Goal: Information Seeking & Learning: Check status

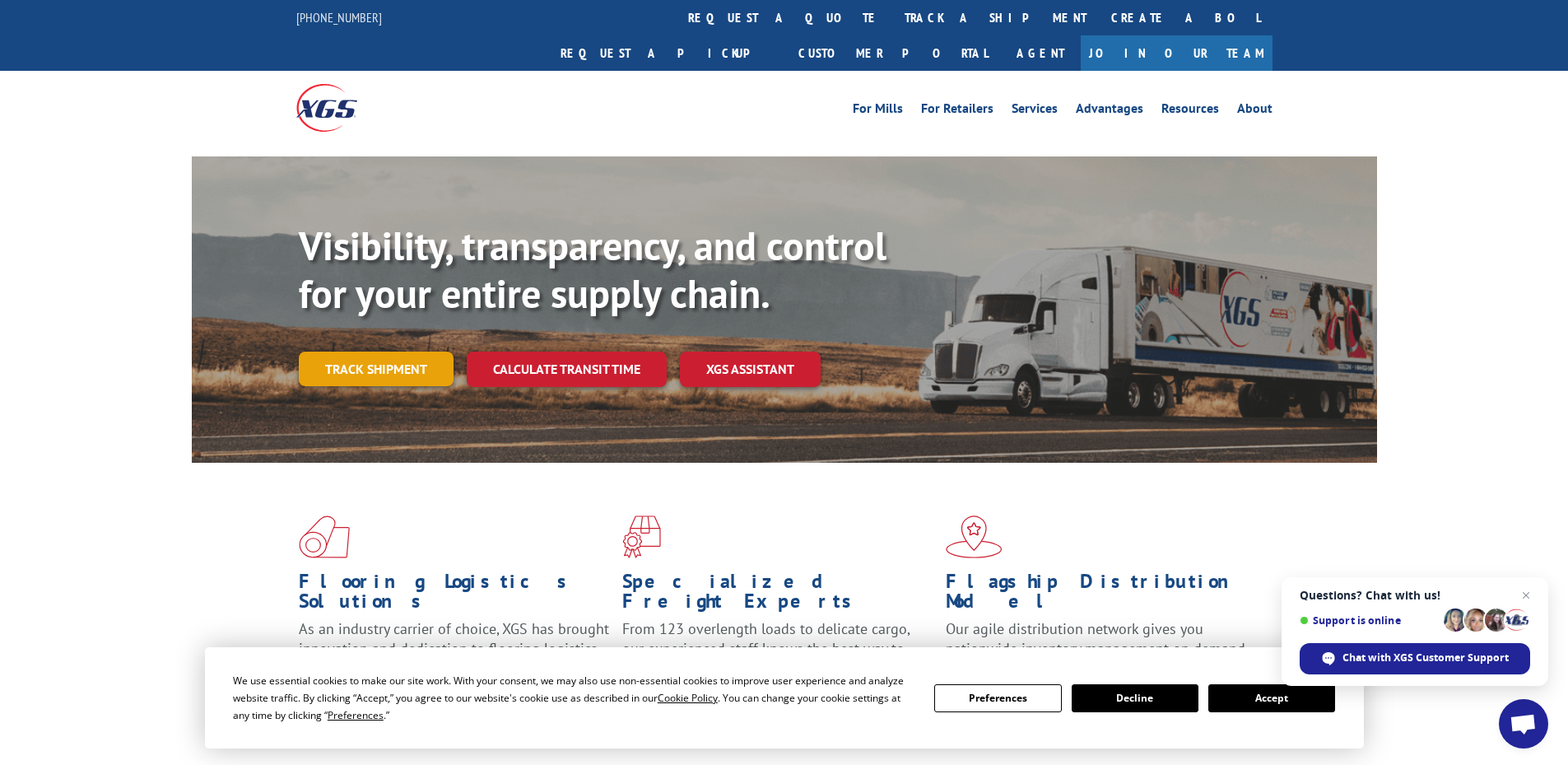
click at [344, 351] on link "Track shipment" at bounding box center [377, 368] width 155 height 35
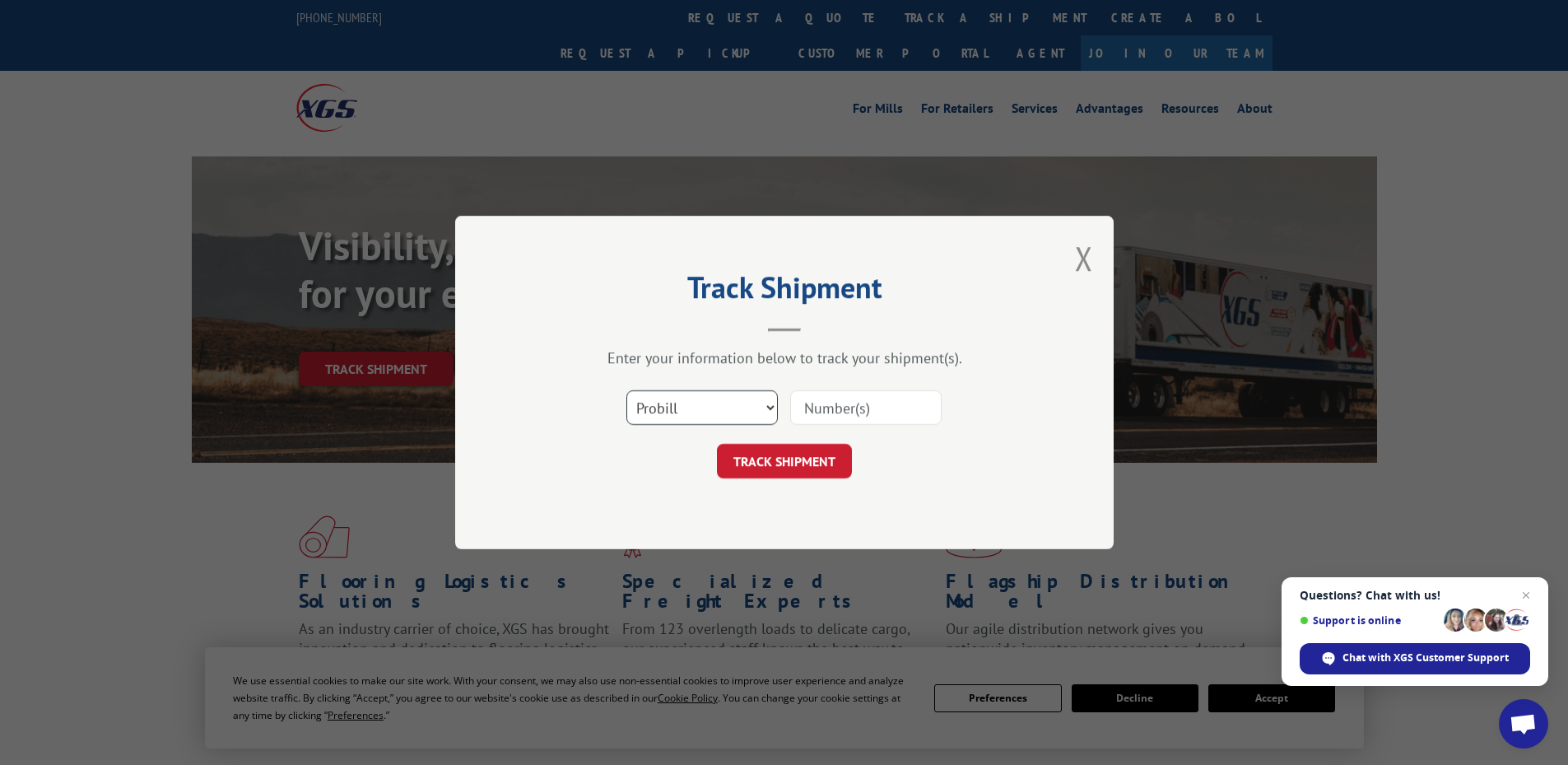
click at [733, 408] on select "Select category... Probill BOL PO" at bounding box center [702, 408] width 152 height 35
select select "bol"
click at [627, 390] on select "Select category... Probill BOL PO" at bounding box center [702, 408] width 152 height 35
click at [872, 409] on input at bounding box center [866, 408] width 152 height 35
paste input "5939824"
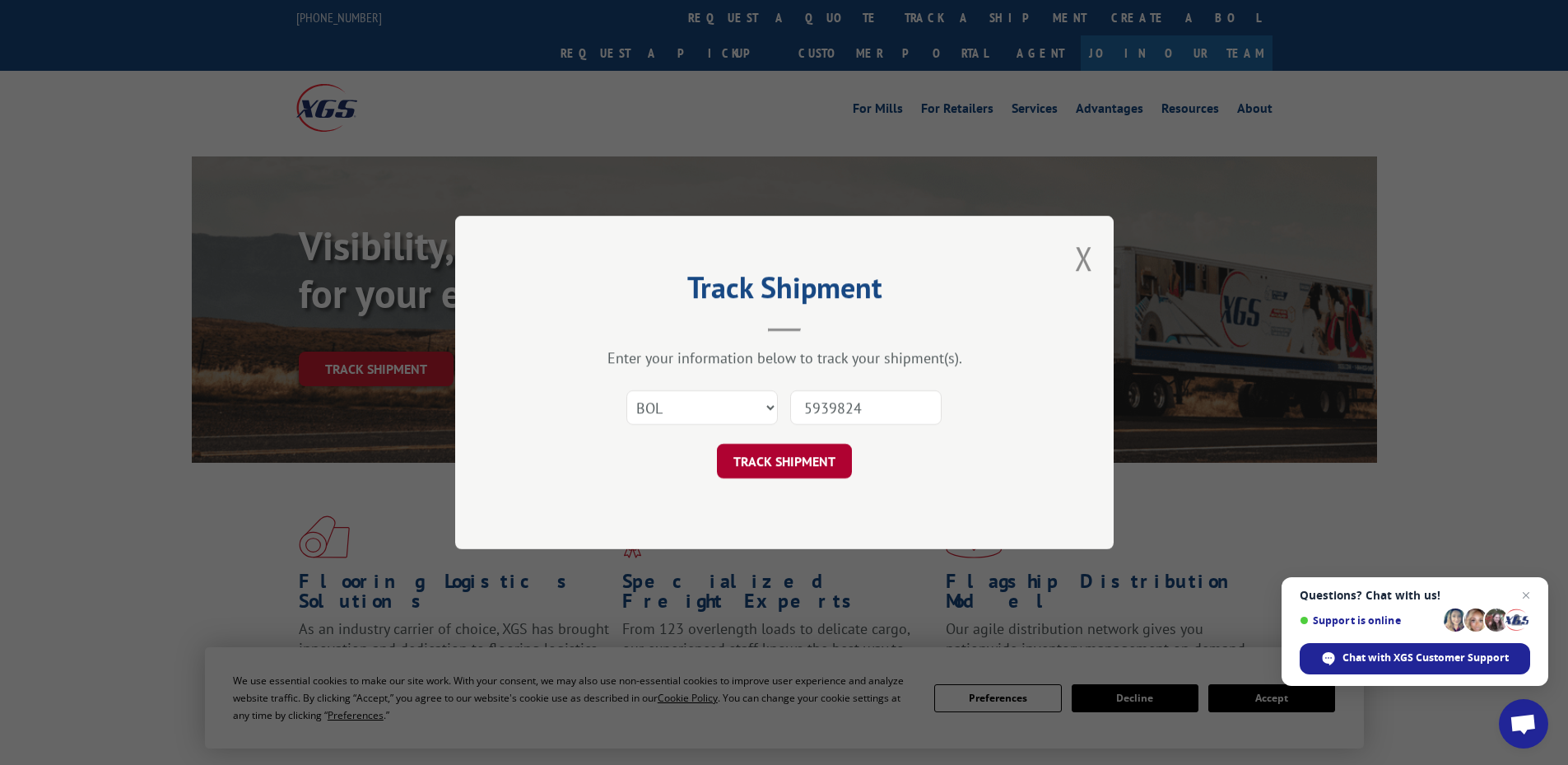
type input "5939824"
click at [797, 466] on button "TRACK SHIPMENT" at bounding box center [784, 461] width 135 height 35
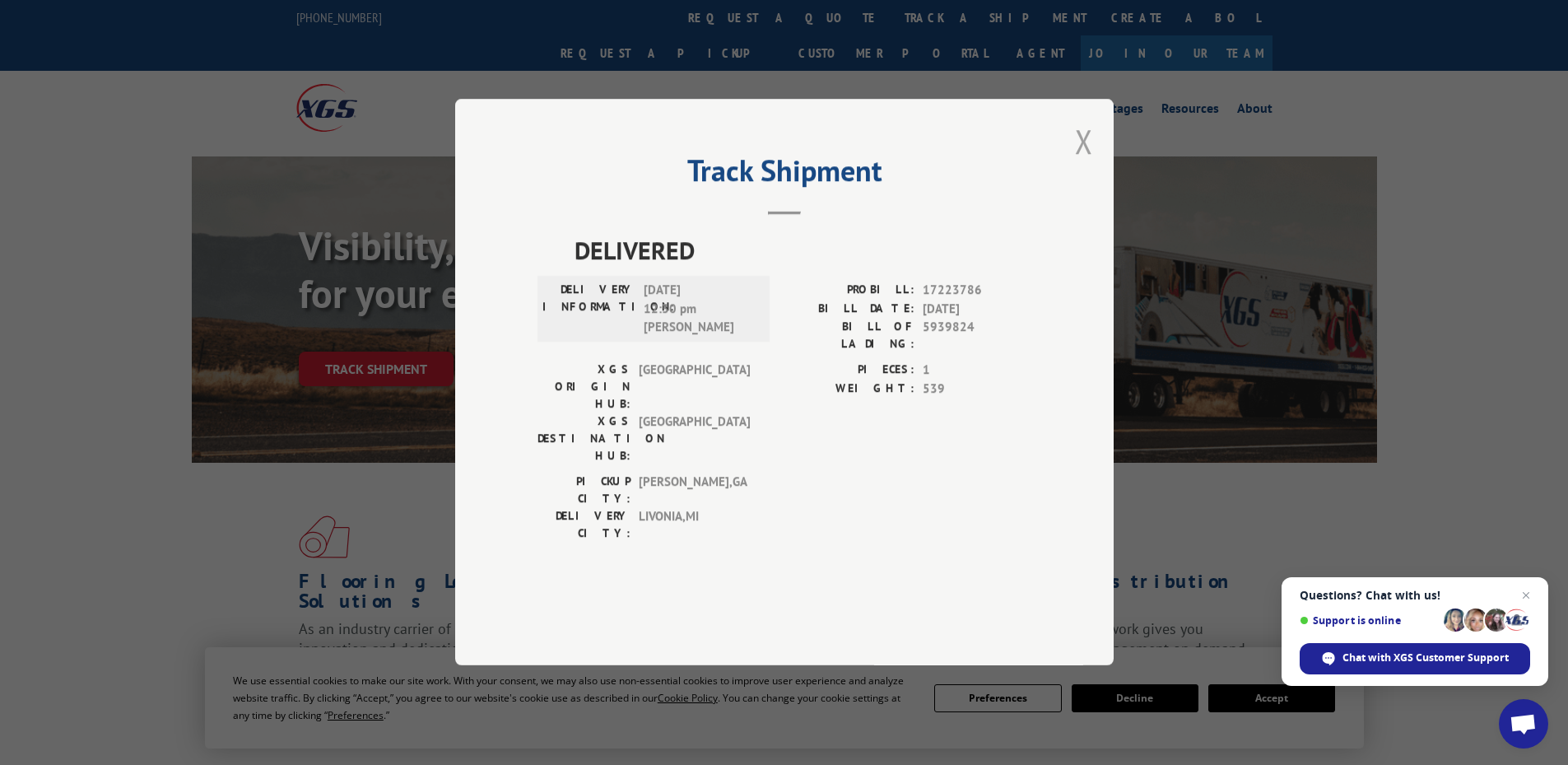
click at [1086, 163] on button "Close modal" at bounding box center [1084, 141] width 18 height 44
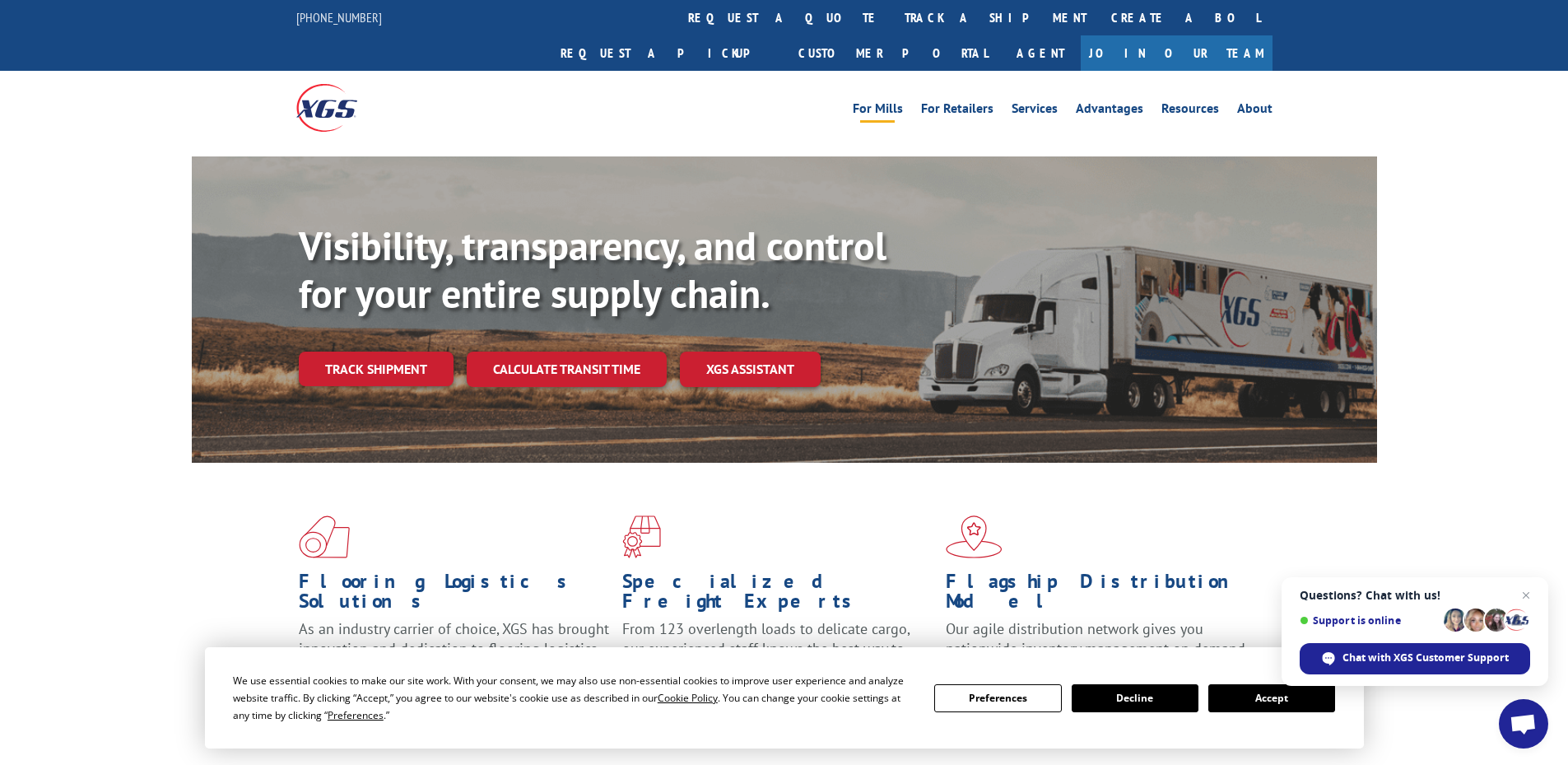
click at [897, 102] on link "For Mills" at bounding box center [878, 111] width 50 height 18
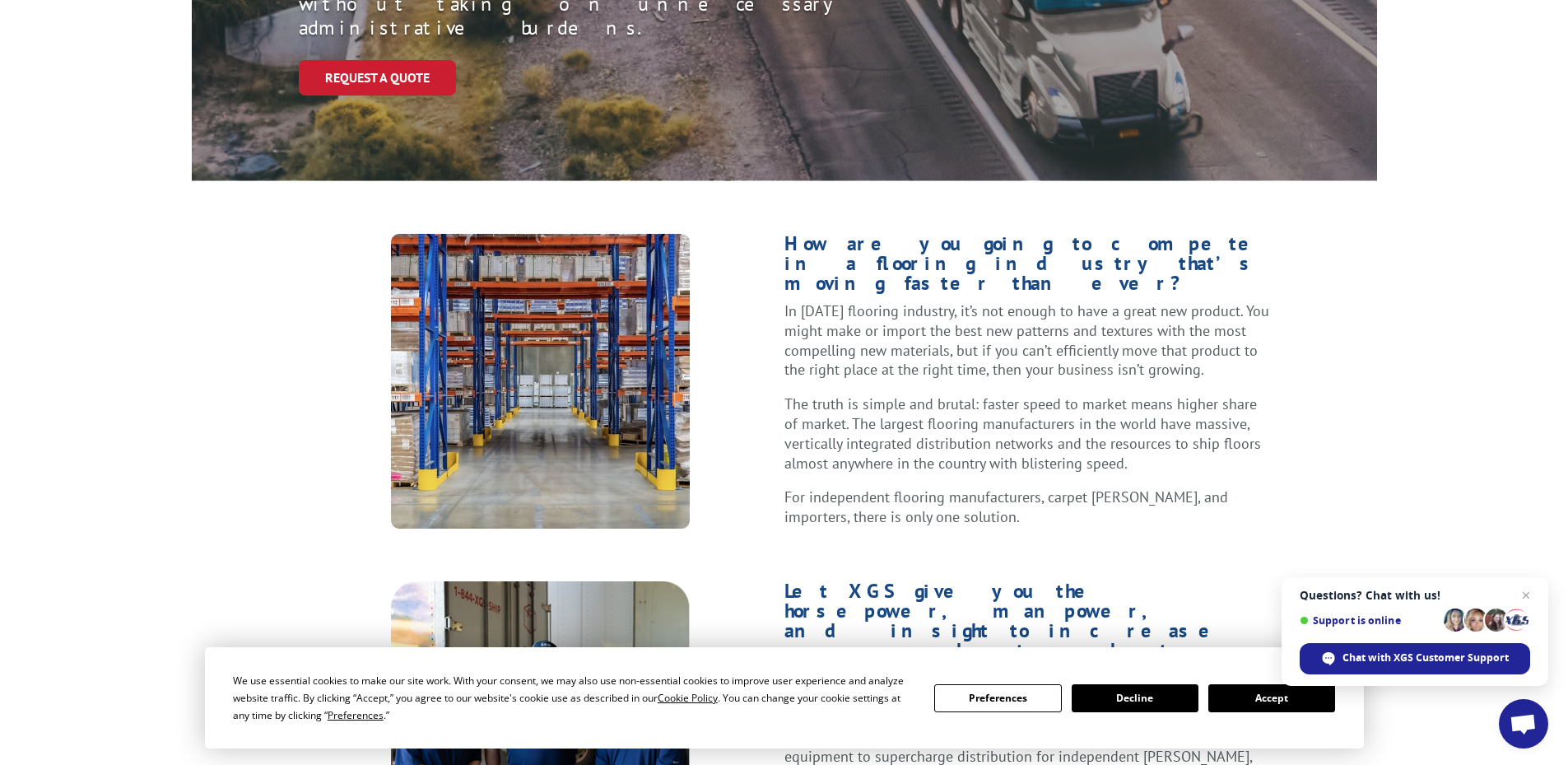
scroll to position [659, 0]
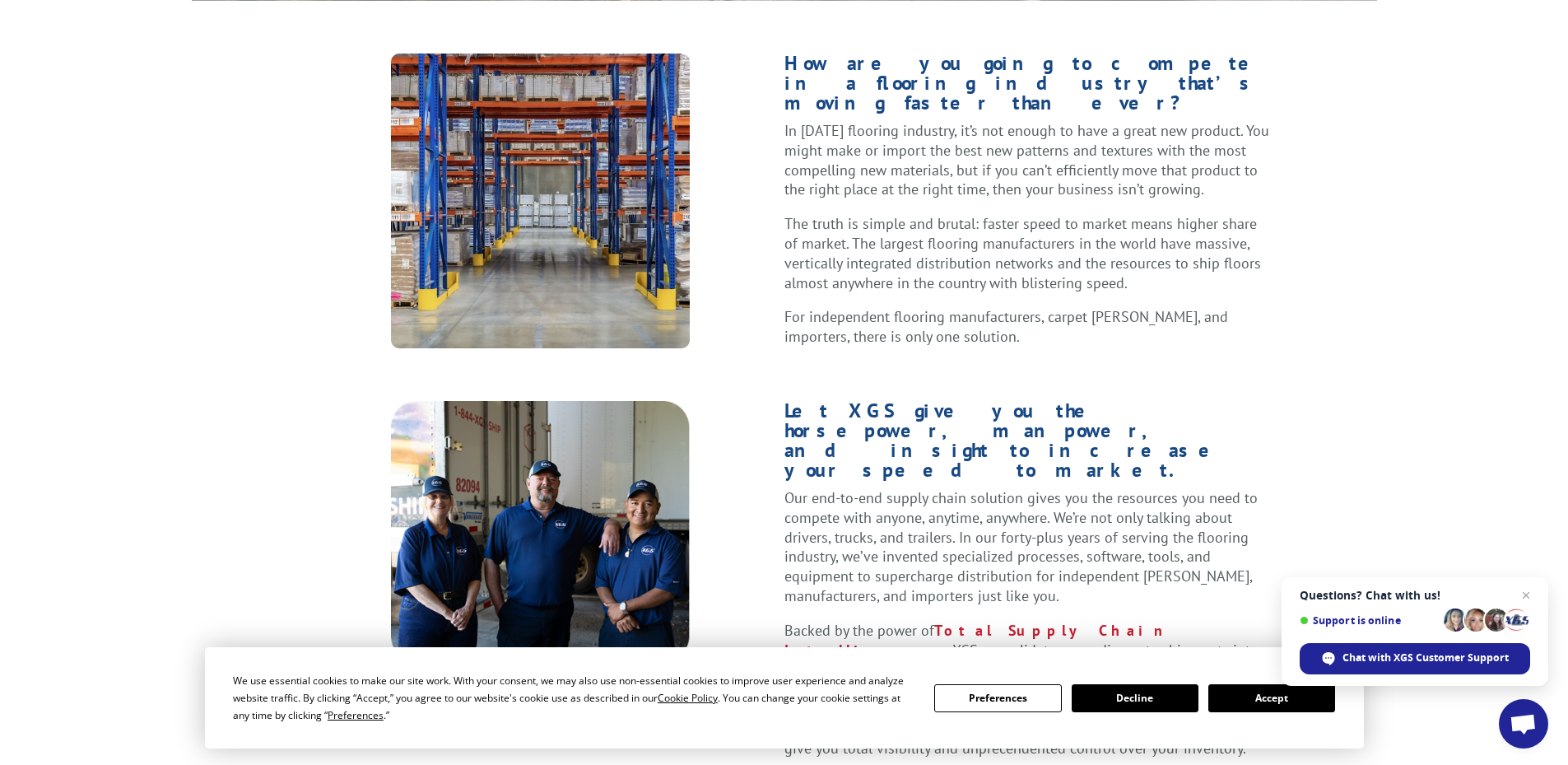
click at [1231, 697] on button "Accept" at bounding box center [1271, 698] width 126 height 28
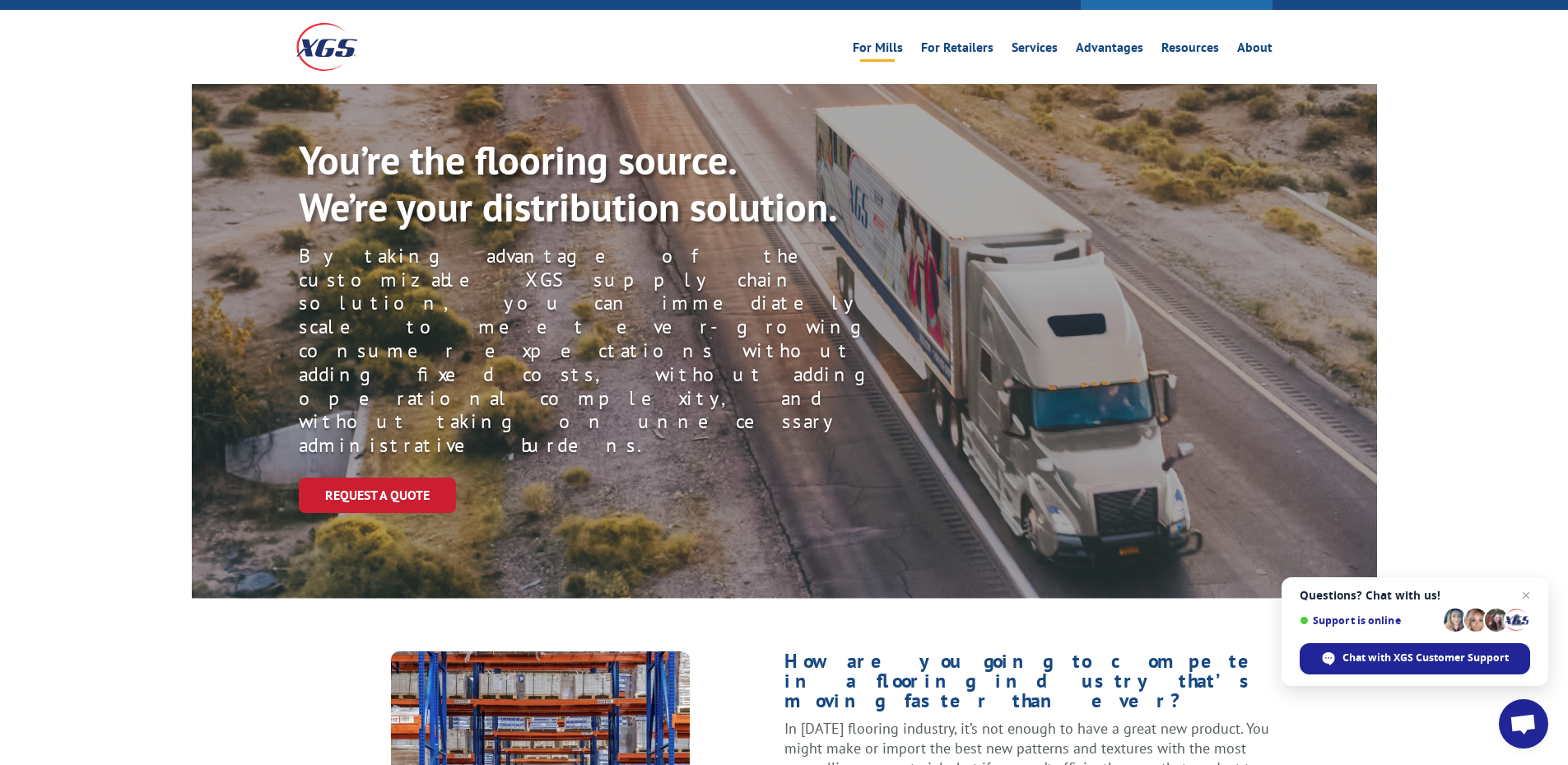
scroll to position [0, 0]
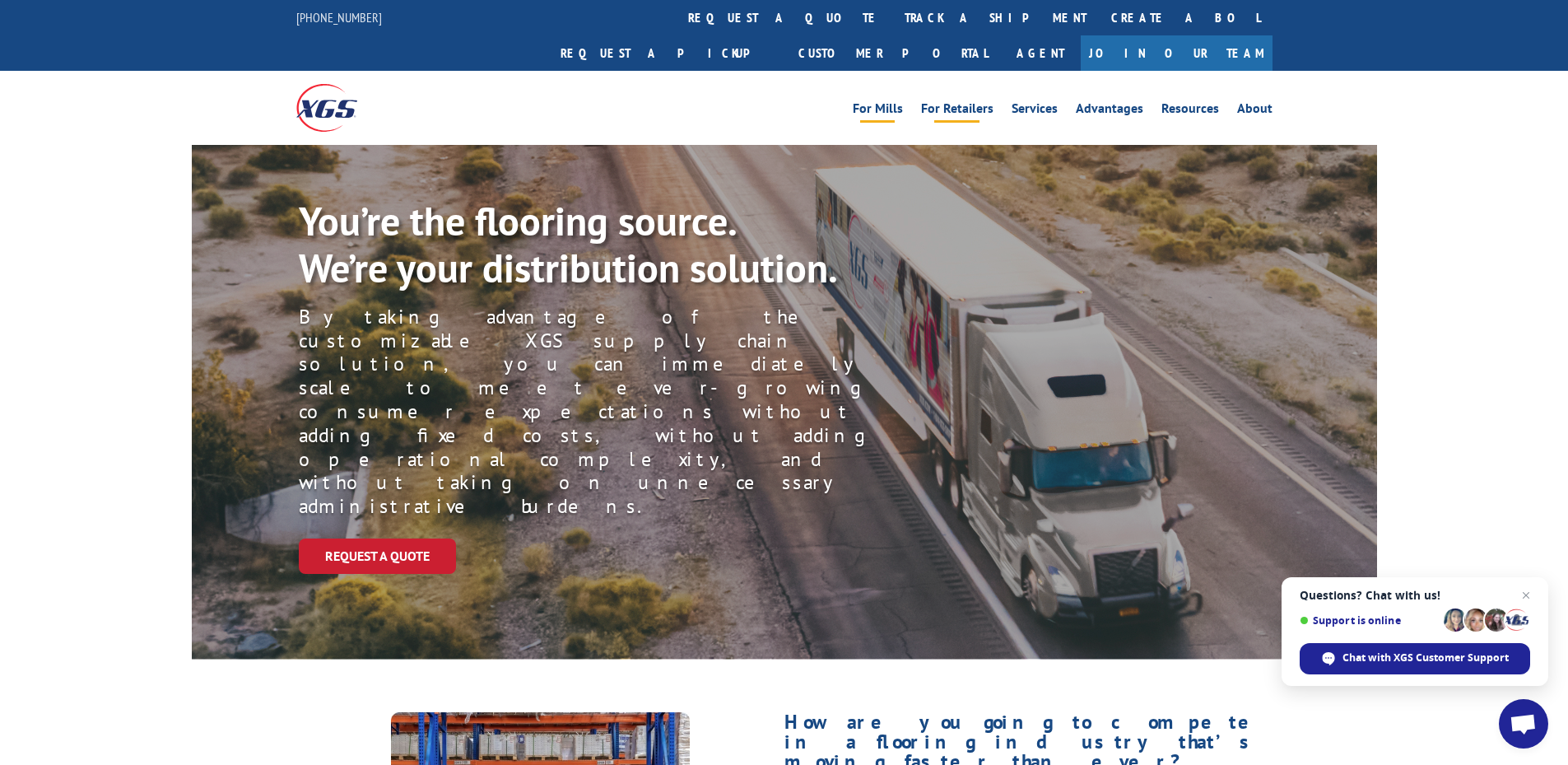
click at [965, 102] on link "For Retailers" at bounding box center [958, 111] width 73 height 18
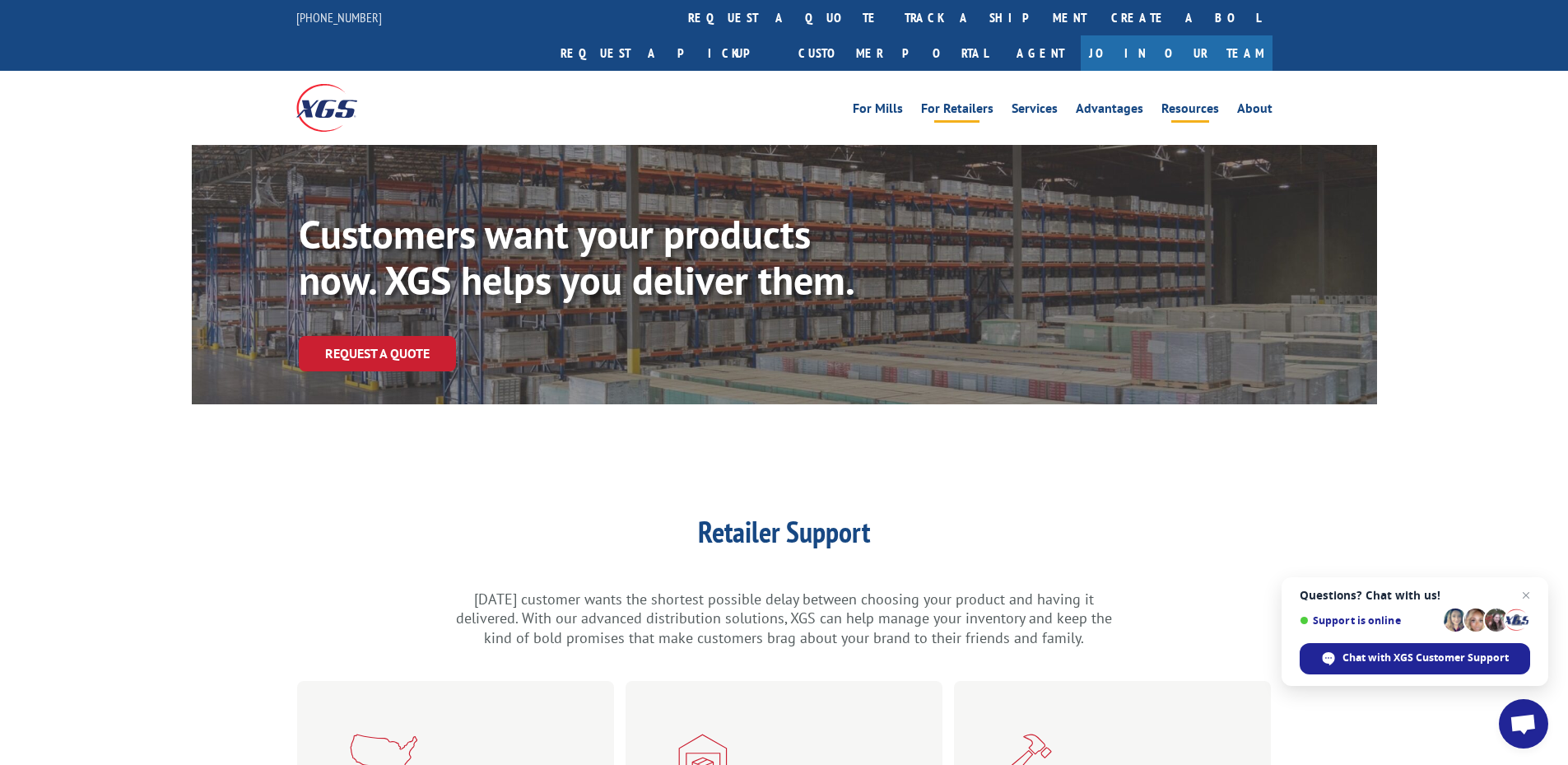
click at [1189, 102] on link "Resources" at bounding box center [1190, 111] width 57 height 18
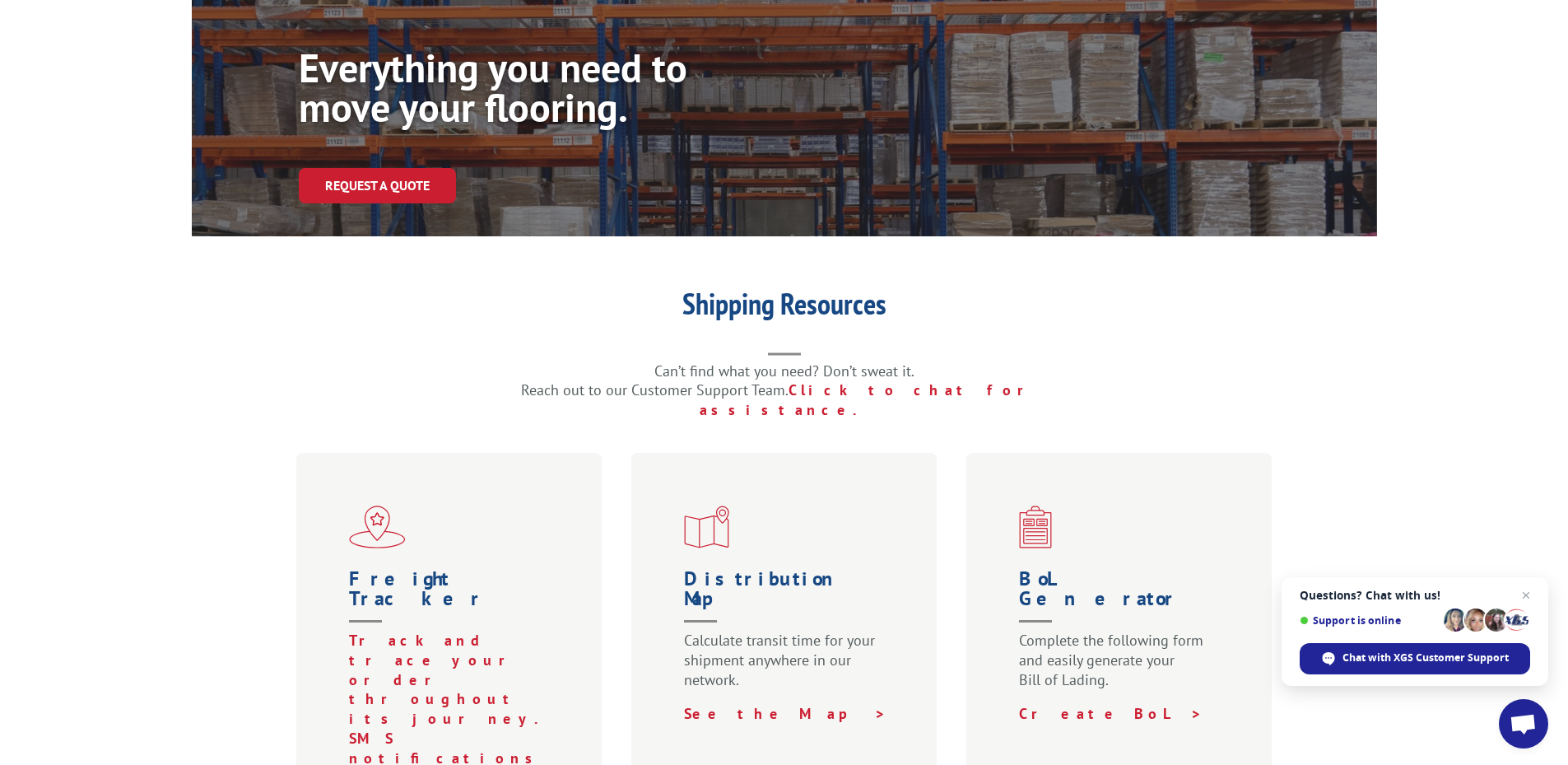
scroll to position [165, 0]
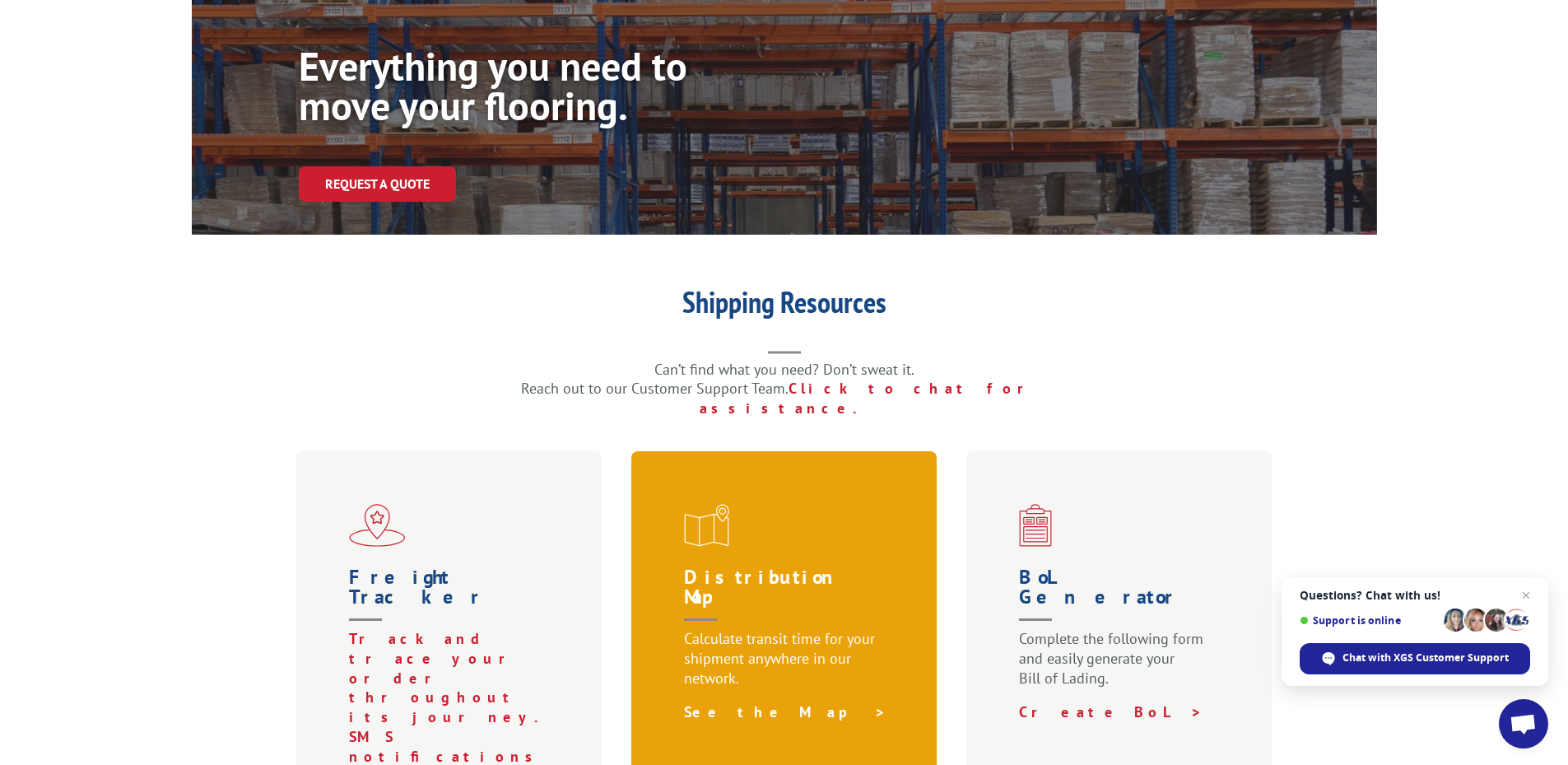
click at [732, 702] on link "See the Map >" at bounding box center [785, 711] width 203 height 19
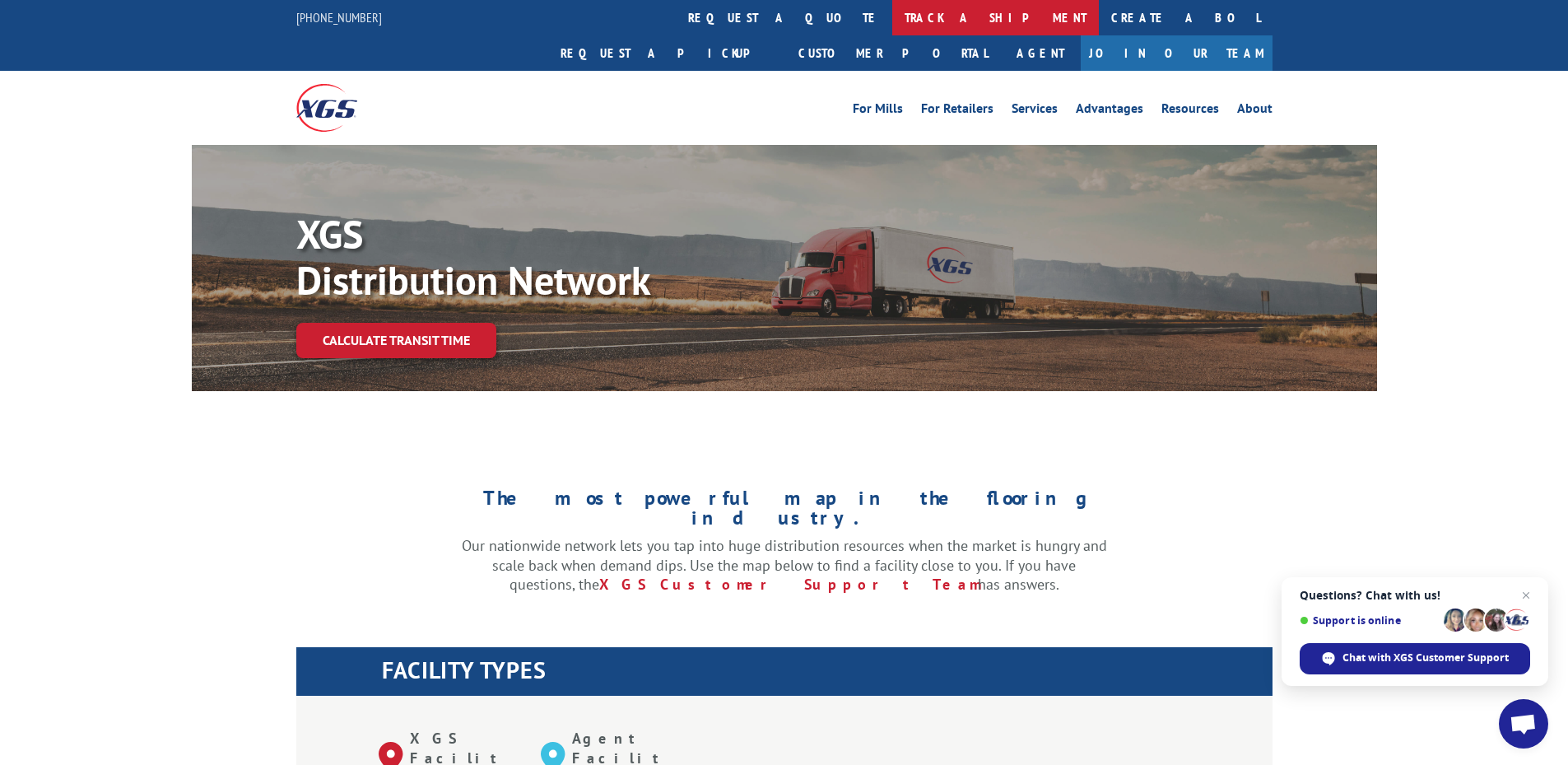
click at [892, 19] on link "track a shipment" at bounding box center [995, 17] width 206 height 35
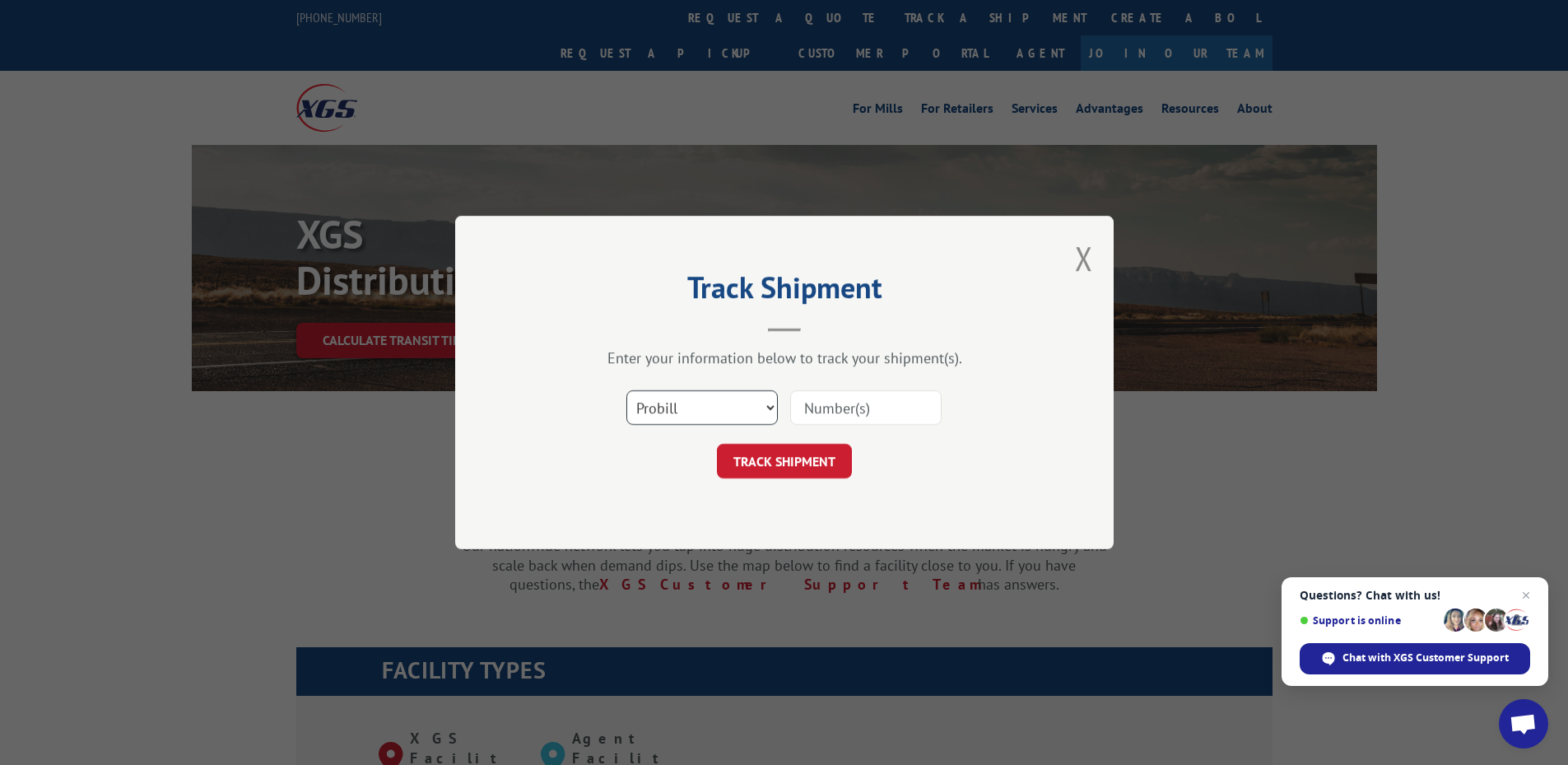
drag, startPoint x: 699, startPoint y: 410, endPoint x: 692, endPoint y: 428, distance: 19.3
click at [692, 428] on div "Select category... Probill BOL PO" at bounding box center [784, 408] width 494 height 55
select select "bol"
click at [627, 390] on select "Select category... Probill BOL PO" at bounding box center [702, 408] width 152 height 35
click at [824, 412] on input at bounding box center [866, 408] width 152 height 35
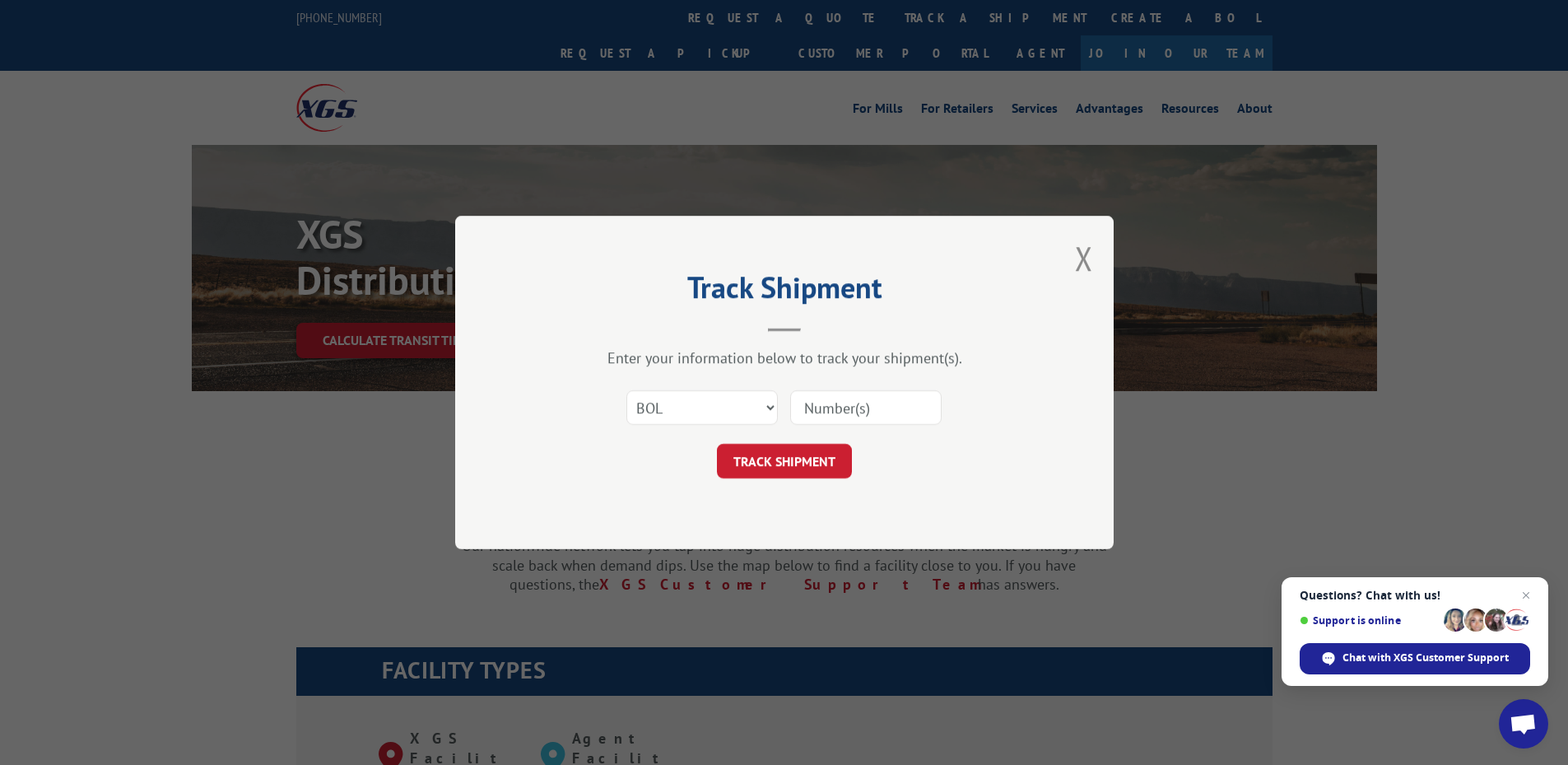
paste input "5939824"
type input "5939824"
click at [767, 468] on button "TRACK SHIPMENT" at bounding box center [784, 461] width 135 height 35
